Goal: Transaction & Acquisition: Purchase product/service

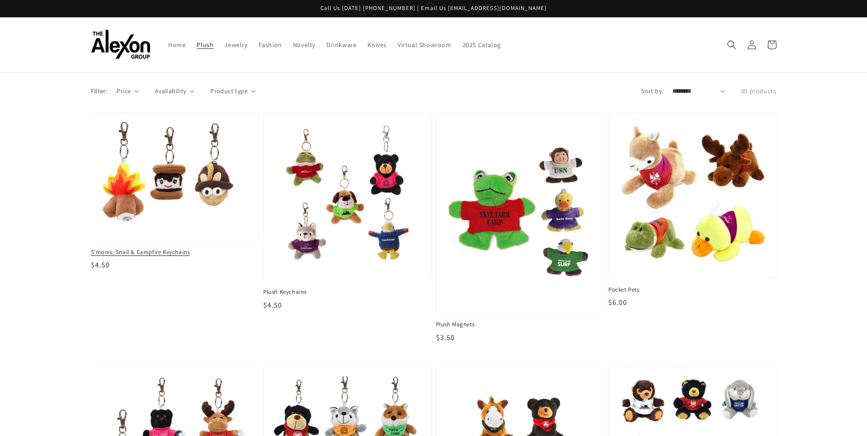
click at [163, 192] on img at bounding box center [174, 176] width 153 height 112
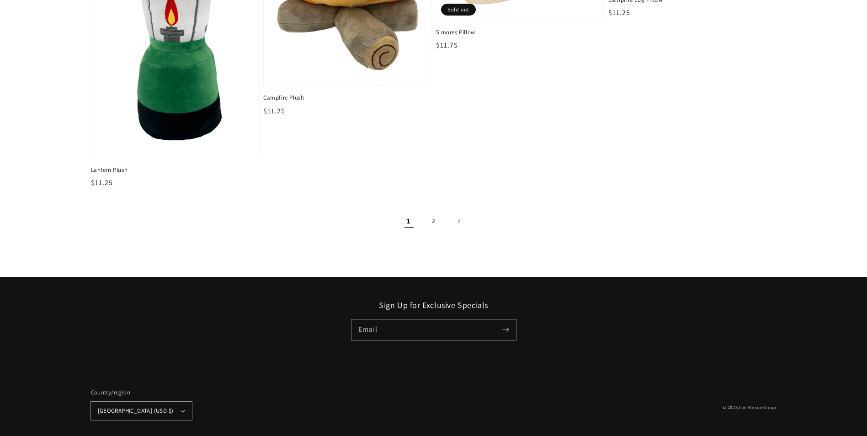
scroll to position [1549, 0]
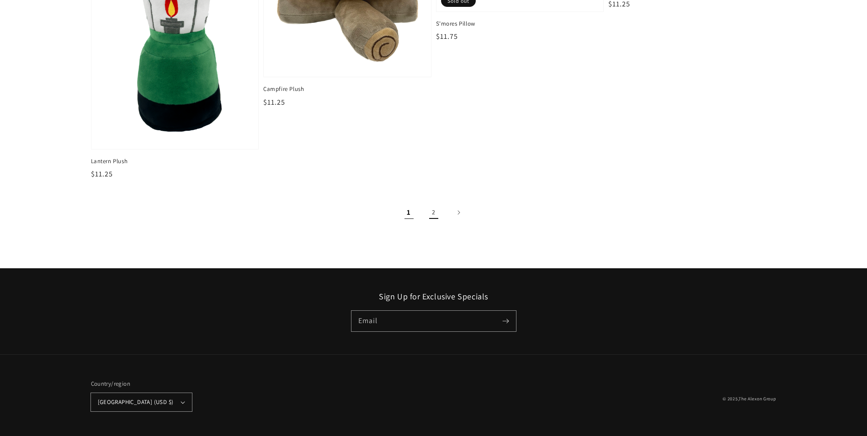
click at [436, 212] on link "2" at bounding box center [434, 212] width 20 height 20
